Goal: Use online tool/utility: Utilize a website feature to perform a specific function

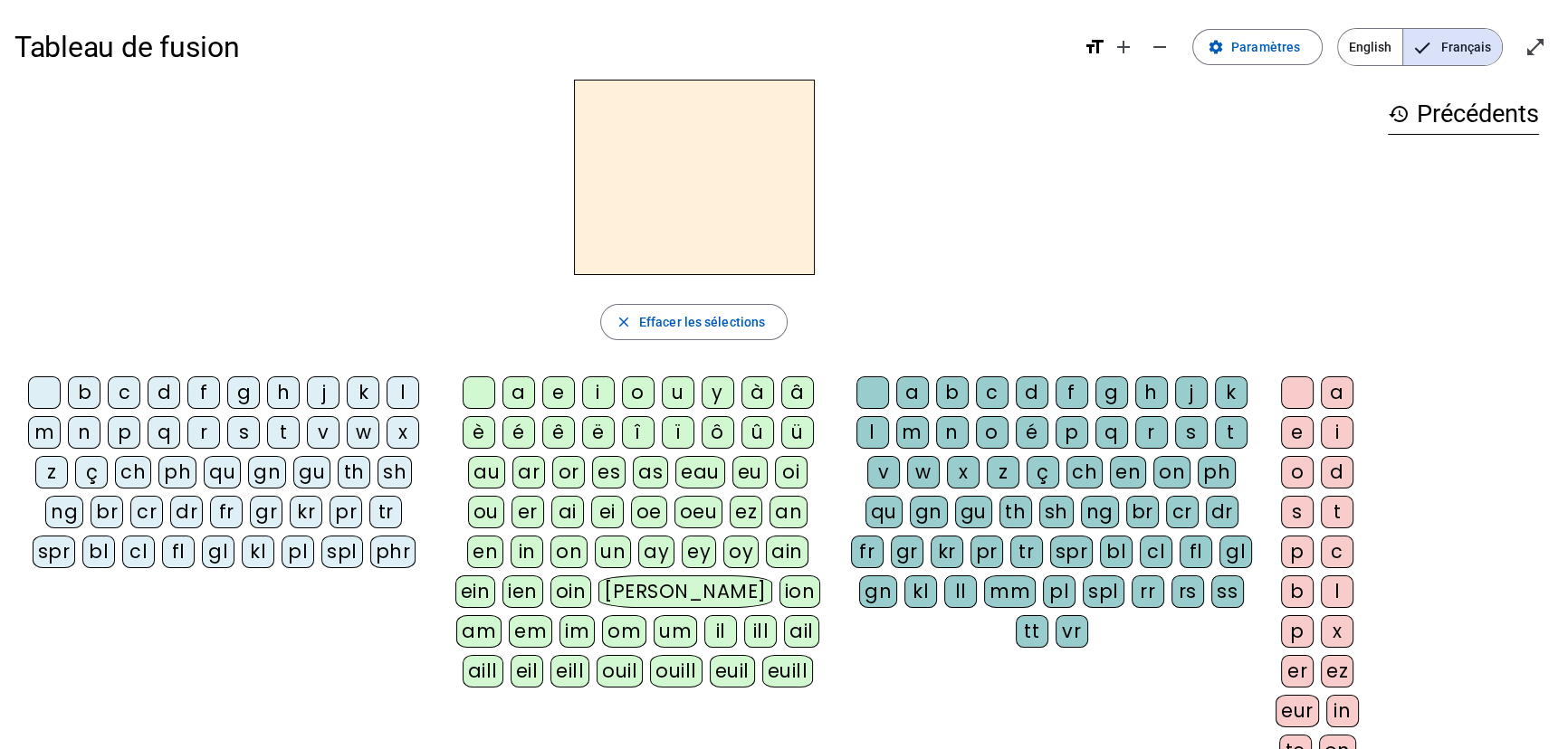
drag, startPoint x: 51, startPoint y: 433, endPoint x: 311, endPoint y: 398, distance: 262.3
click at [52, 433] on div "m" at bounding box center [43, 432] width 32 height 32
click at [519, 389] on div "a" at bounding box center [518, 392] width 32 height 32
click at [869, 434] on div "l" at bounding box center [872, 432] width 32 height 32
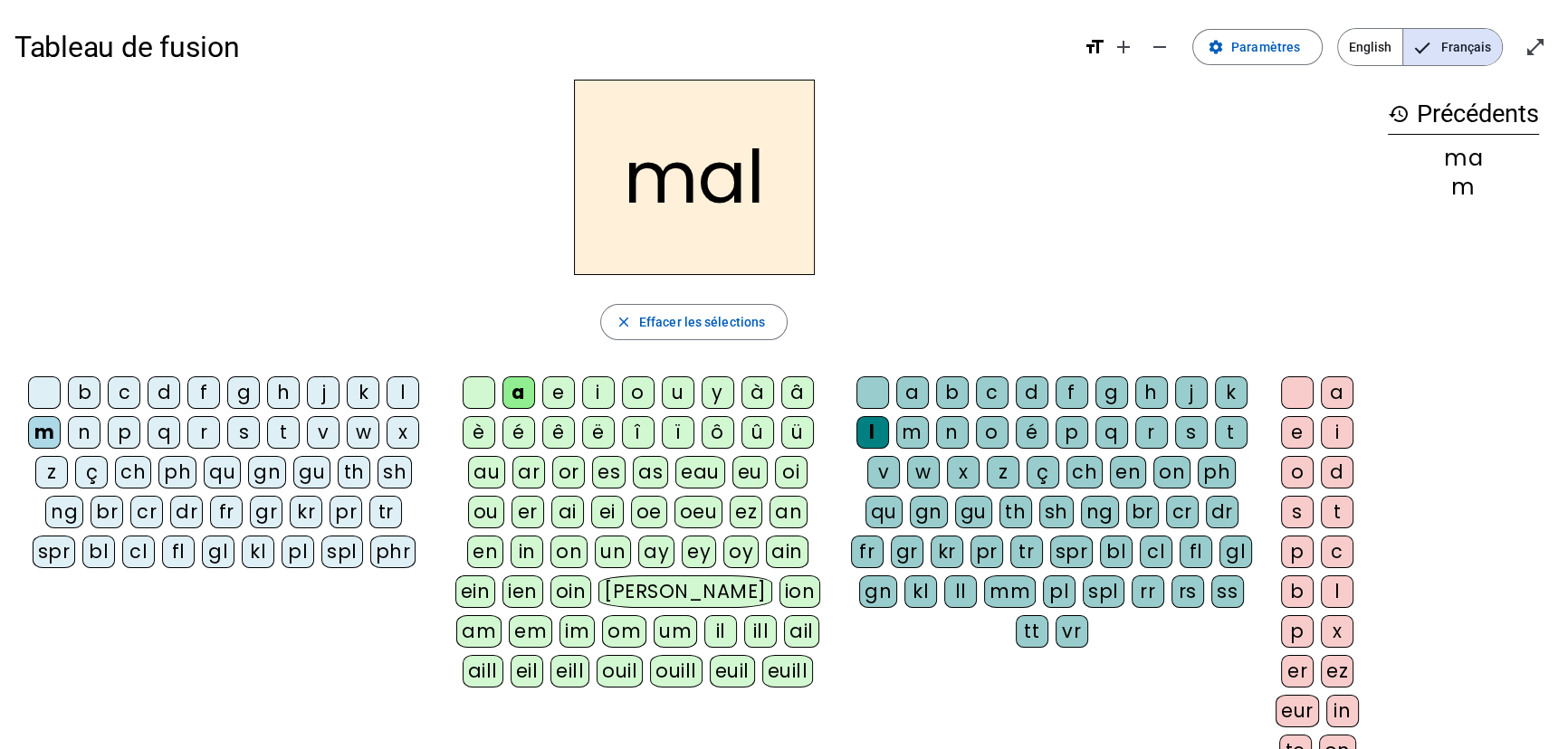
click at [600, 398] on div "i" at bounding box center [598, 392] width 32 height 32
click at [241, 433] on div "s" at bounding box center [243, 432] width 32 height 32
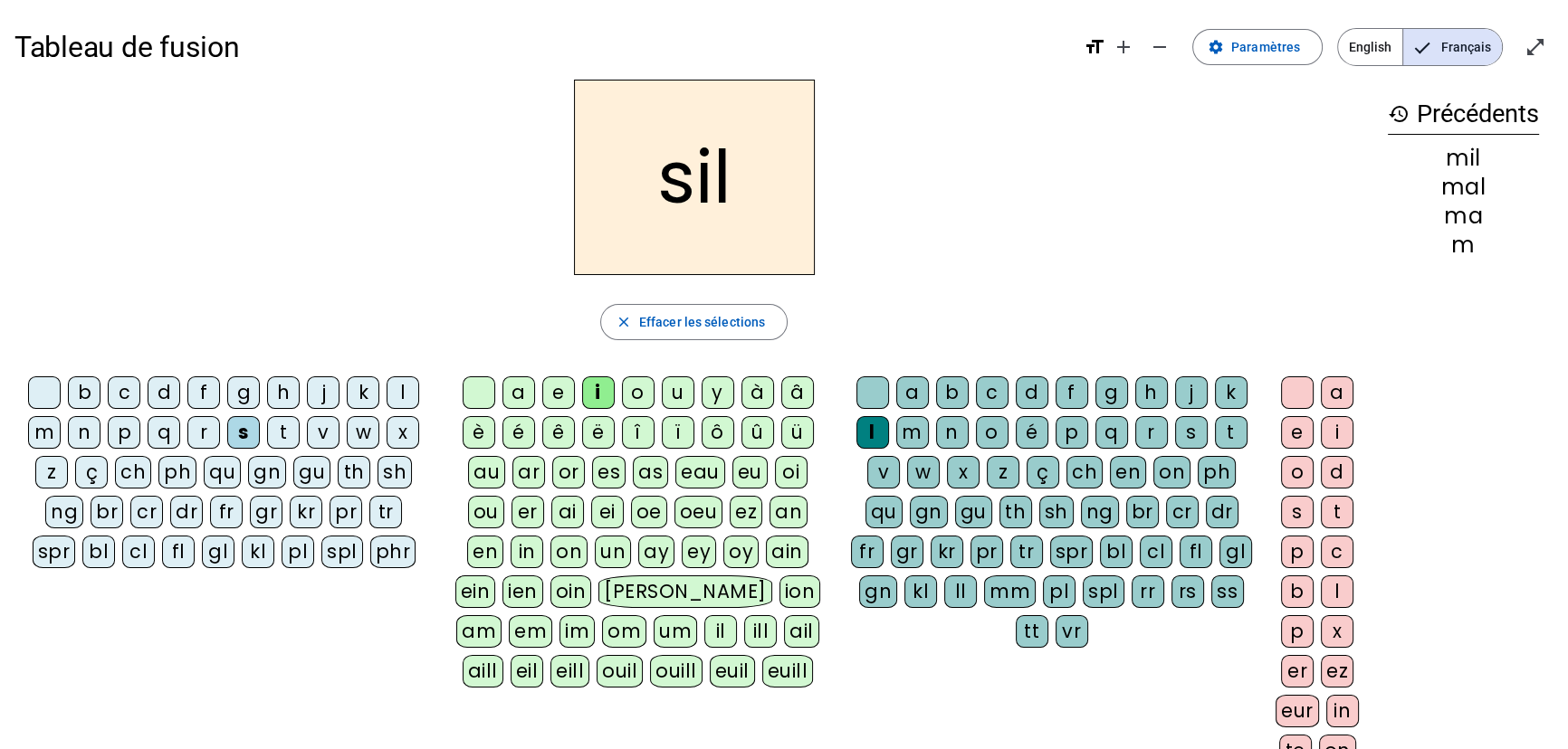
click at [870, 395] on div at bounding box center [872, 392] width 32 height 32
click at [91, 431] on div "n" at bounding box center [83, 432] width 32 height 32
click at [552, 391] on div "e" at bounding box center [558, 392] width 32 height 32
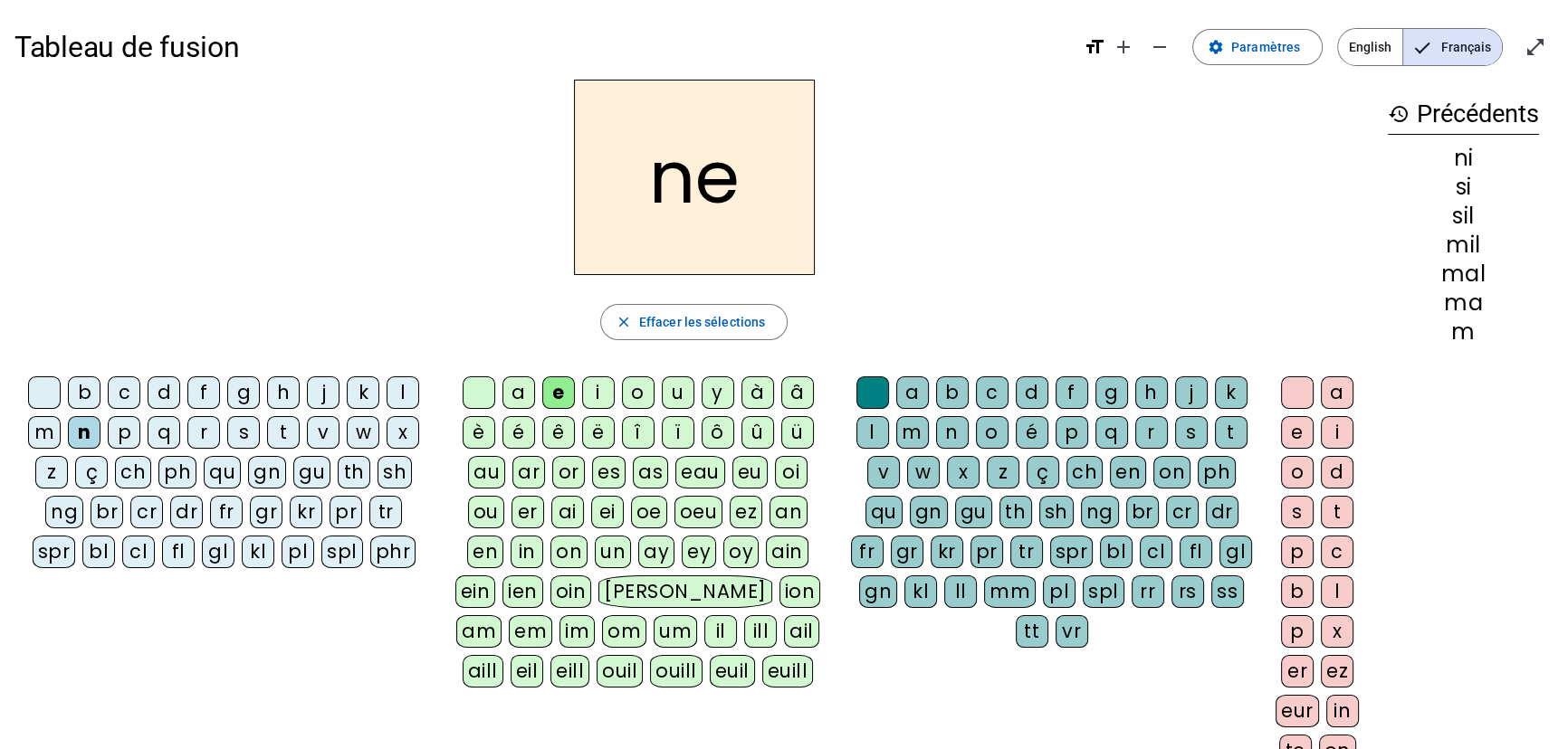
click at [241, 432] on div "s" at bounding box center [243, 432] width 32 height 32
click at [527, 395] on div "a" at bounding box center [518, 392] width 32 height 32
click at [686, 393] on div "u" at bounding box center [678, 392] width 32 height 32
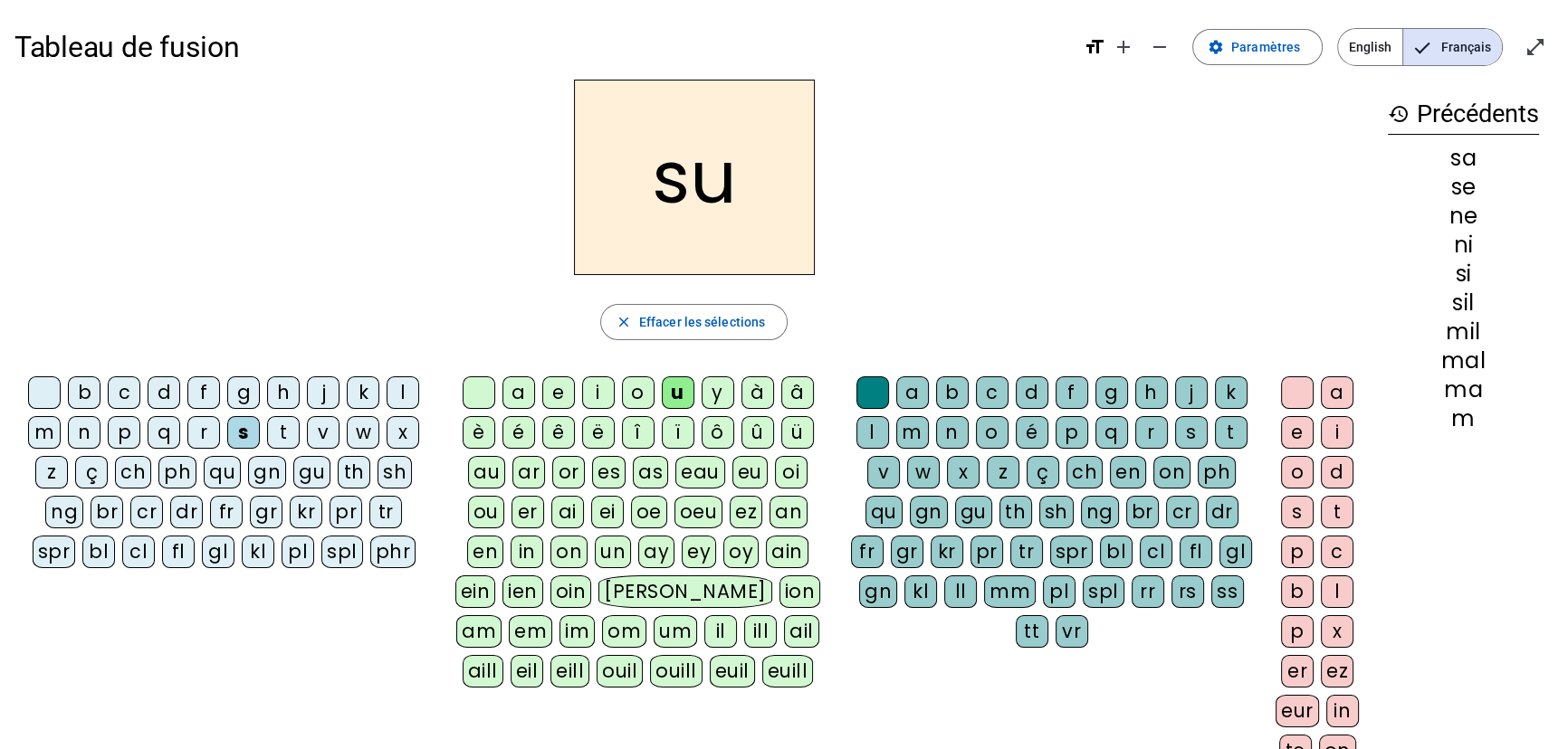
click at [398, 392] on div "l" at bounding box center [402, 392] width 32 height 32
click at [167, 390] on div "d" at bounding box center [164, 392] width 32 height 32
click at [80, 431] on div "n" at bounding box center [83, 432] width 32 height 32
click at [866, 436] on div "l" at bounding box center [872, 432] width 32 height 32
